Goal: Transaction & Acquisition: Purchase product/service

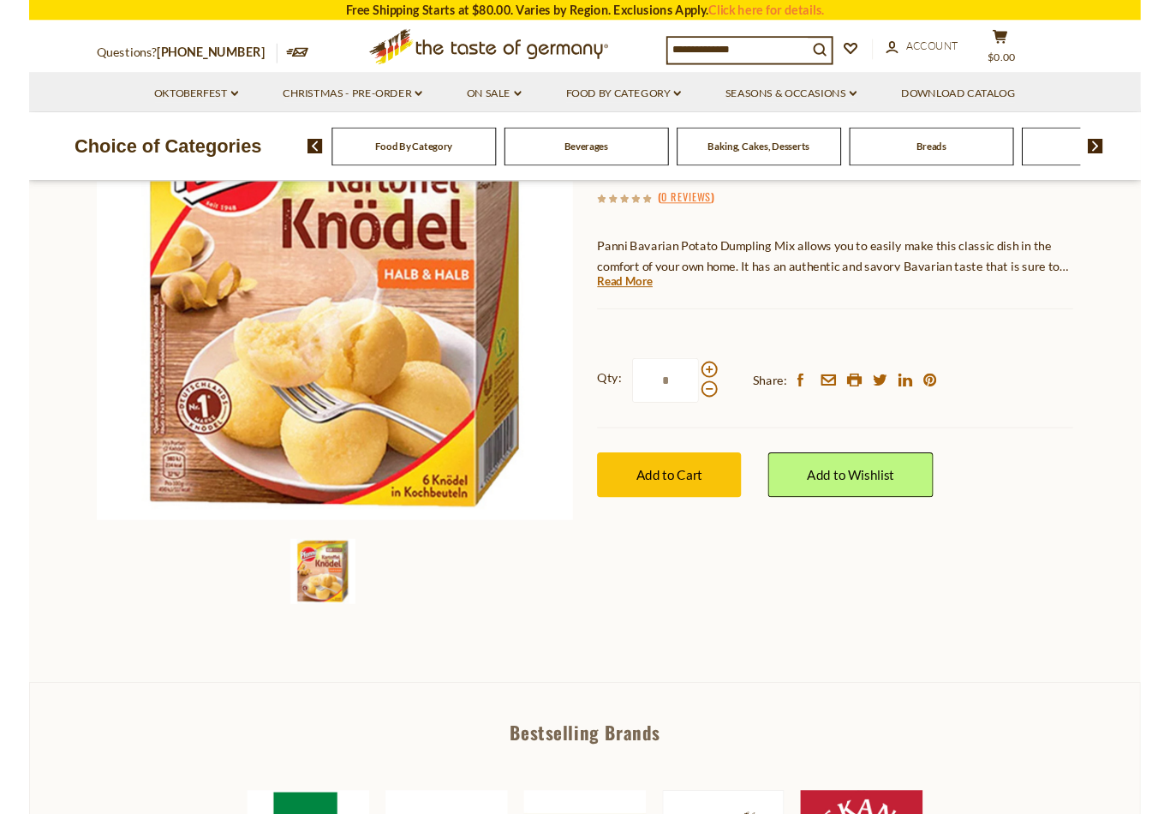
scroll to position [246, 0]
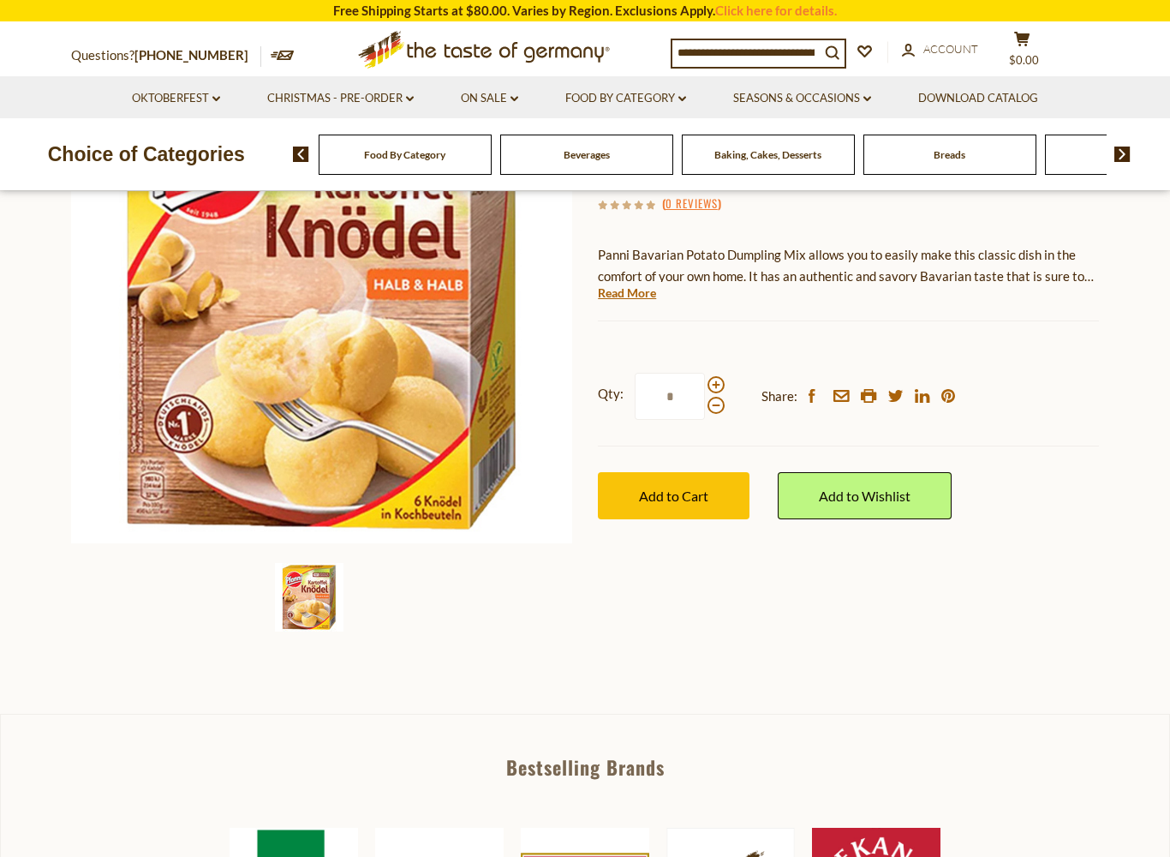
click at [713, 384] on span at bounding box center [716, 384] width 17 height 17
click at [705, 384] on input "*" at bounding box center [670, 396] width 70 height 47
type input "*"
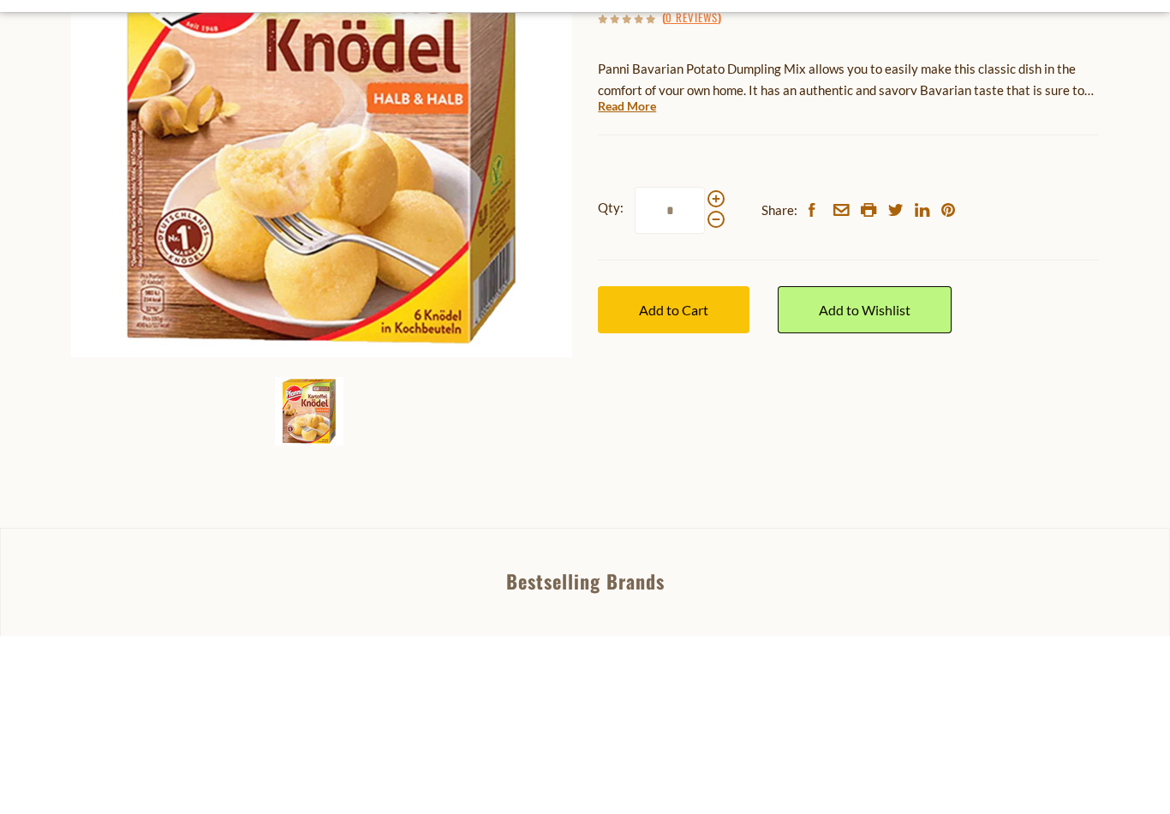
click at [680, 464] on button "Add to Cart" at bounding box center [674, 487] width 152 height 47
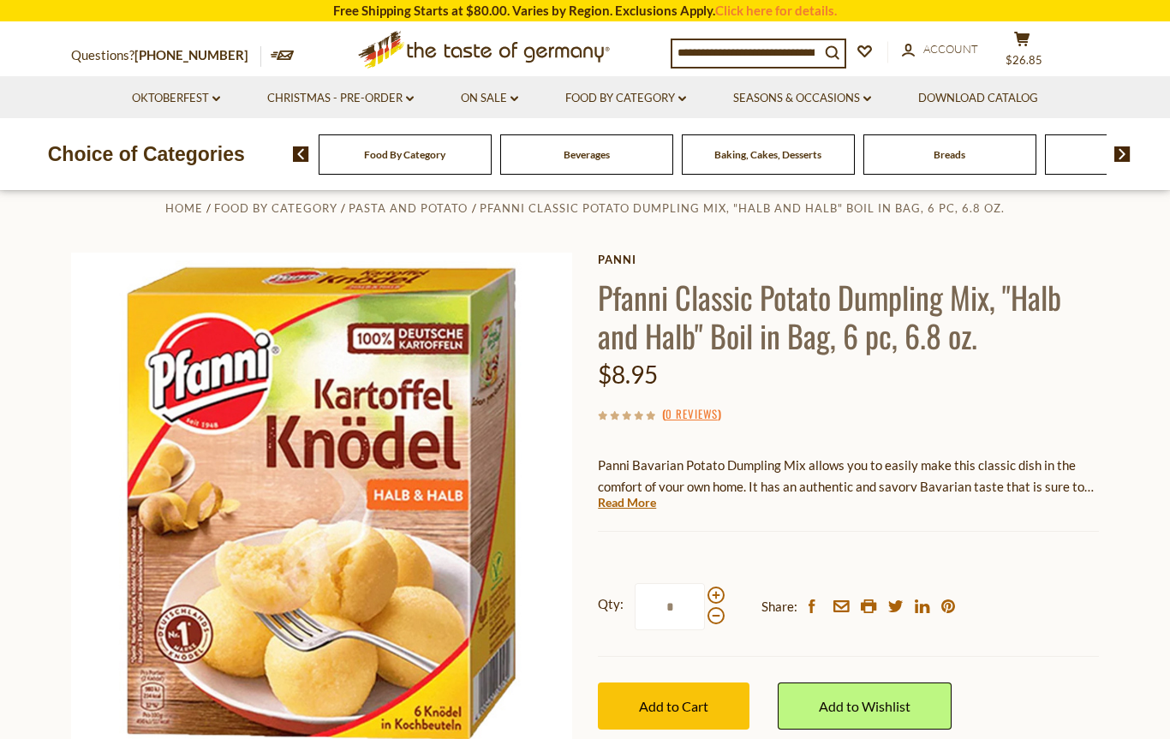
scroll to position [0, 0]
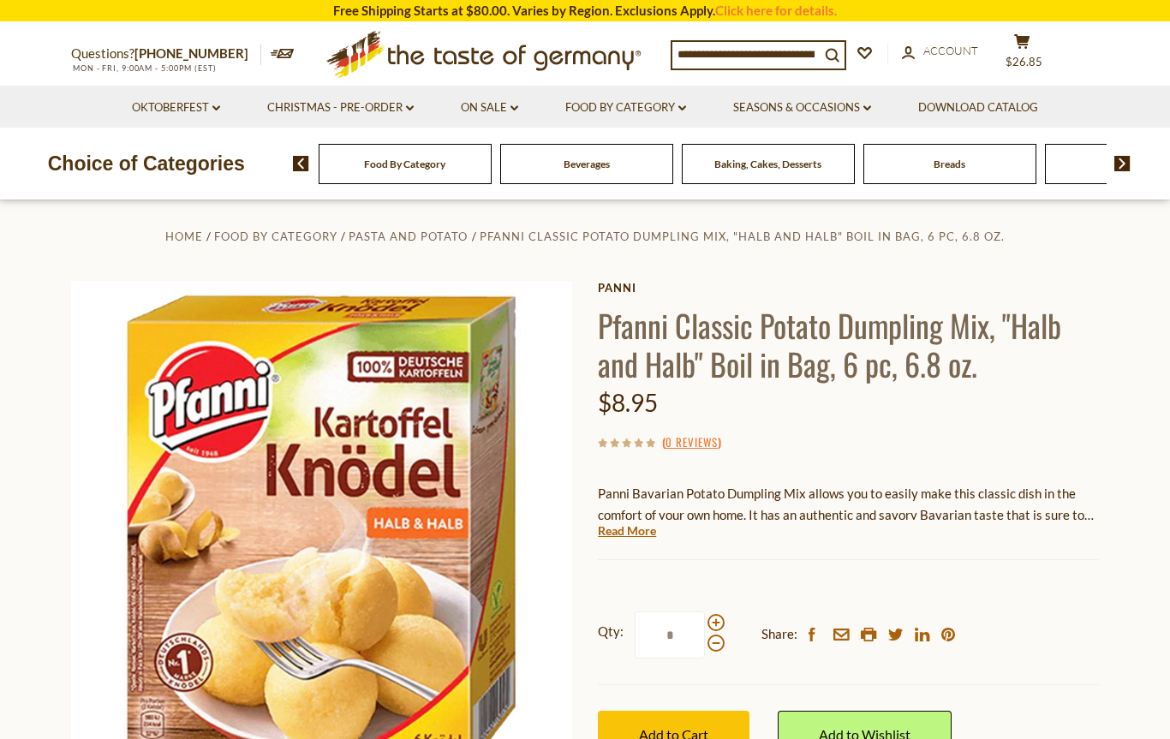
click at [1021, 60] on span "$26.85" at bounding box center [1024, 62] width 37 height 14
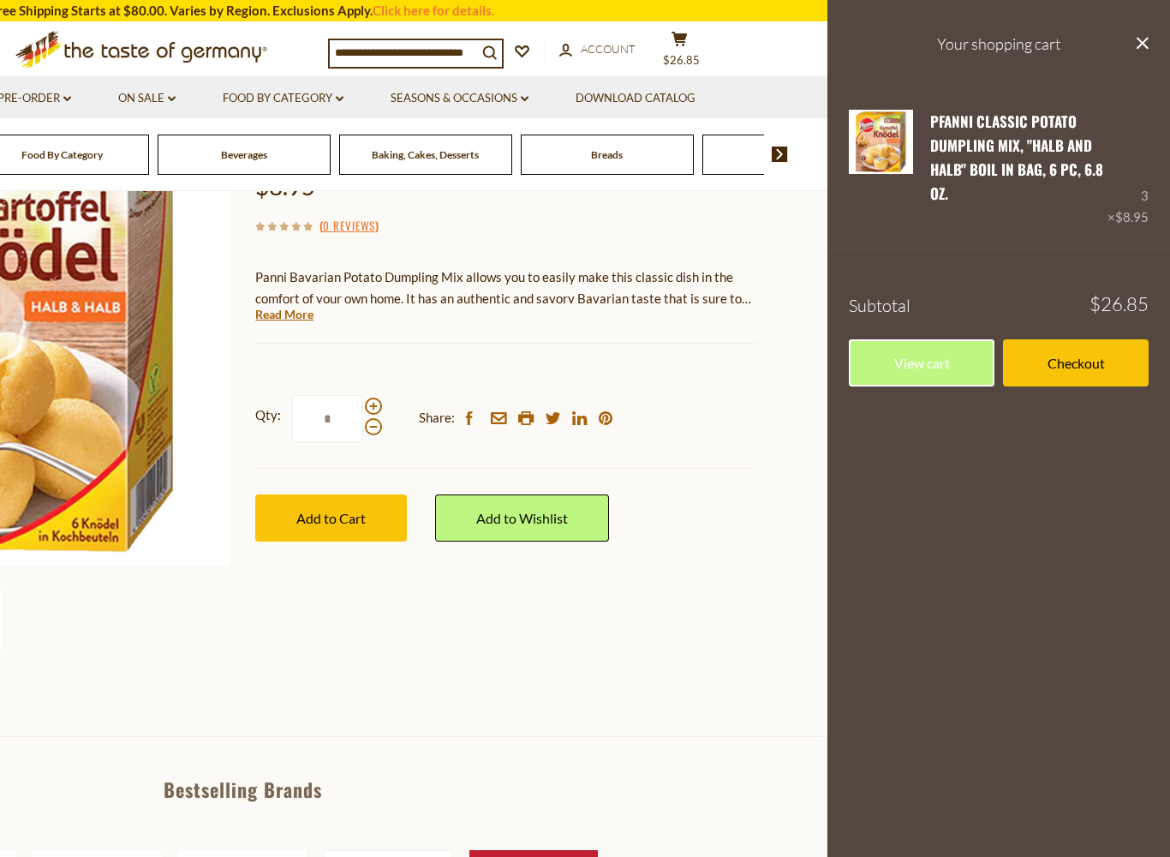
click at [922, 378] on link "View cart" at bounding box center [922, 362] width 146 height 47
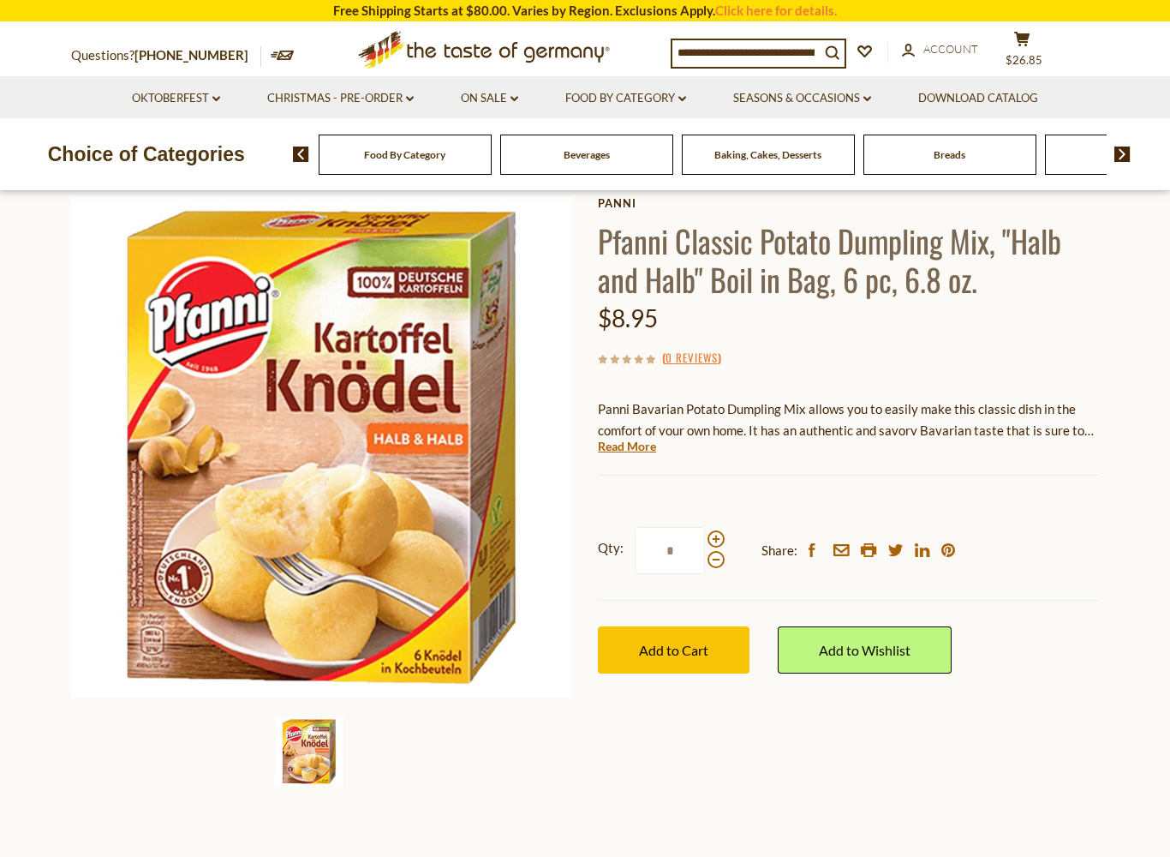
scroll to position [85, 0]
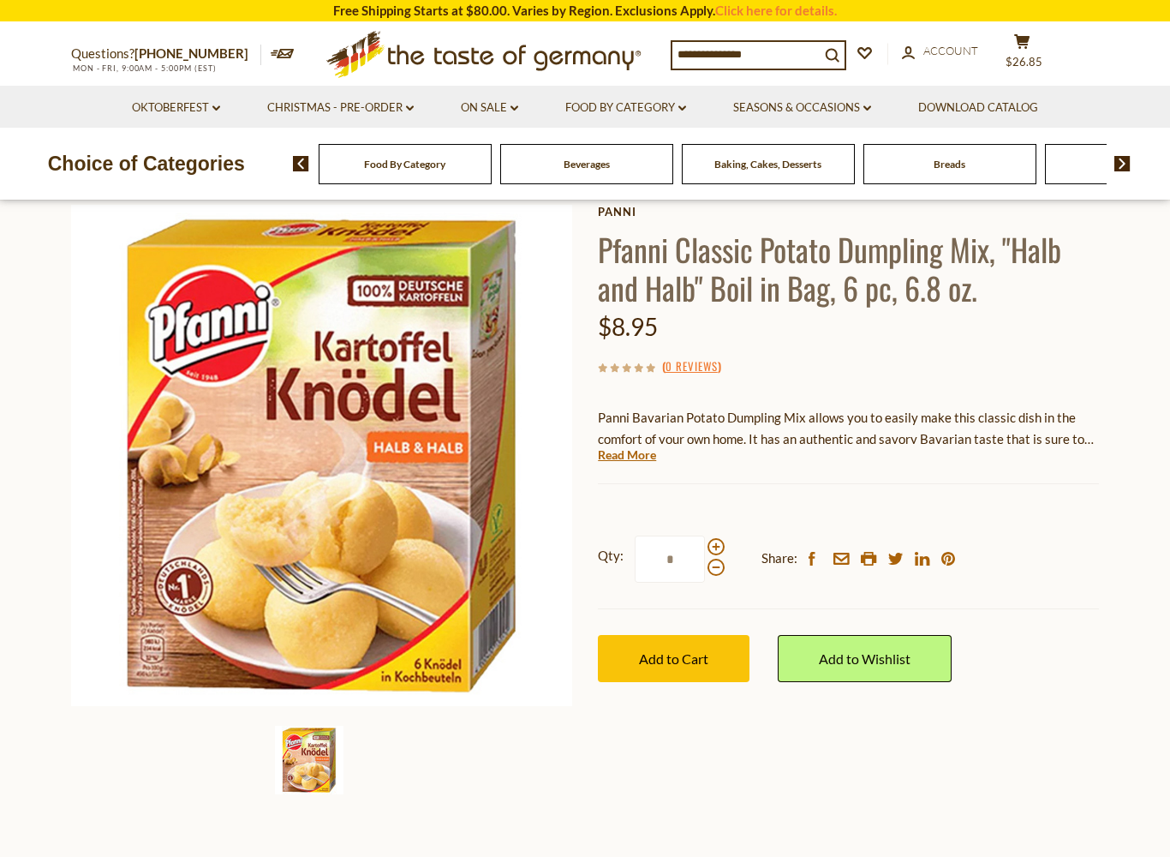
click at [1030, 45] on icon "cart" at bounding box center [1022, 41] width 16 height 15
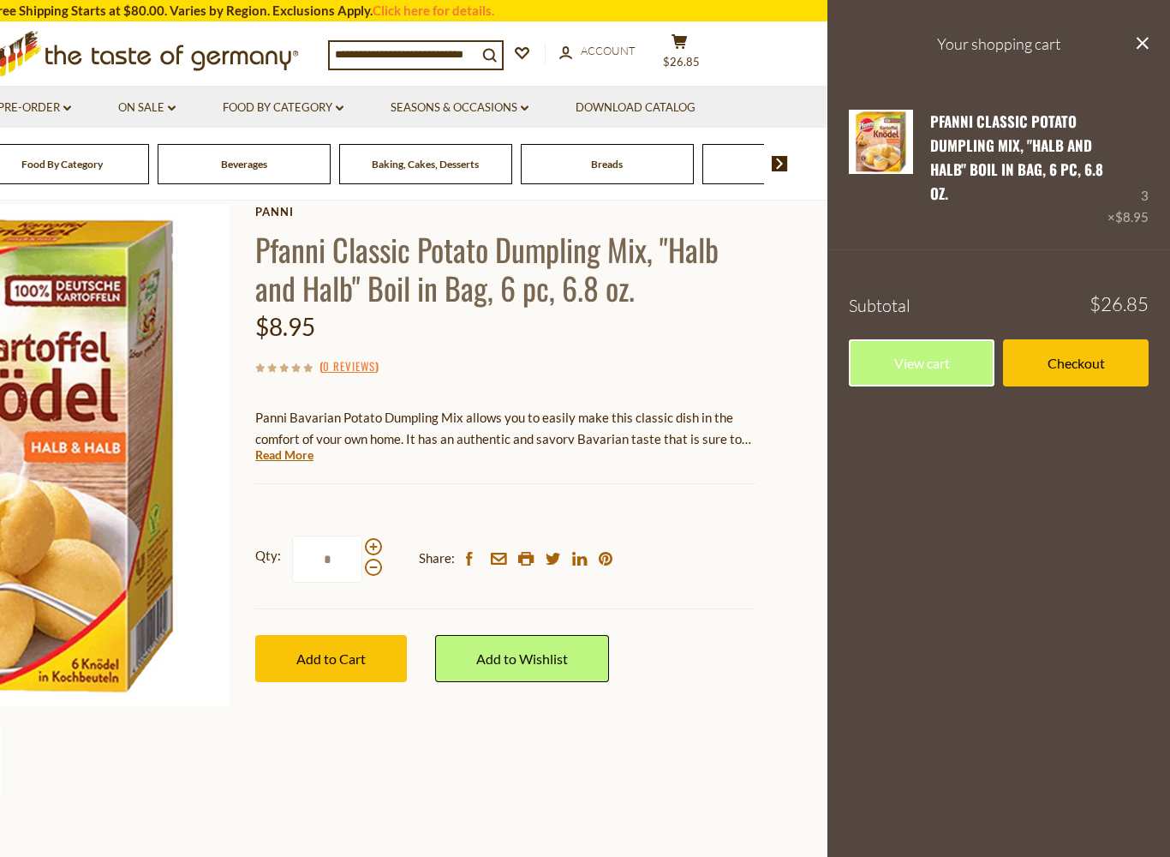
click at [1092, 364] on link "Checkout" at bounding box center [1076, 362] width 146 height 47
